Goal: Navigation & Orientation: Go to known website

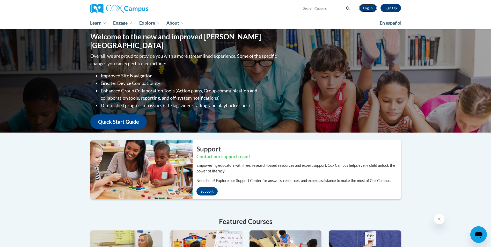
click at [370, 8] on link "Log In" at bounding box center [368, 8] width 18 height 8
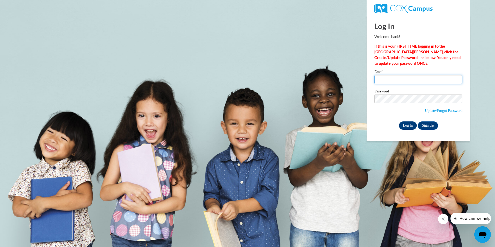
type input "[PERSON_NAME][EMAIL_ADDRESS][DOMAIN_NAME]"
click at [411, 126] on input "Log In" at bounding box center [408, 125] width 18 height 8
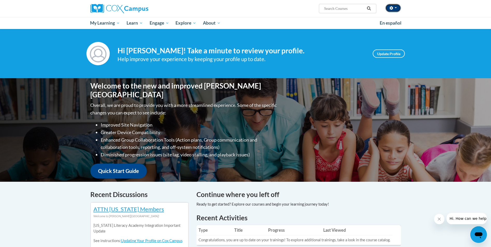
click at [395, 9] on button "button" at bounding box center [393, 8] width 16 height 8
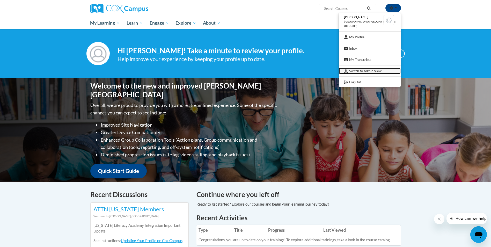
click at [362, 72] on link "Switch to Admin View" at bounding box center [370, 71] width 62 height 6
